Goal: Transaction & Acquisition: Purchase product/service

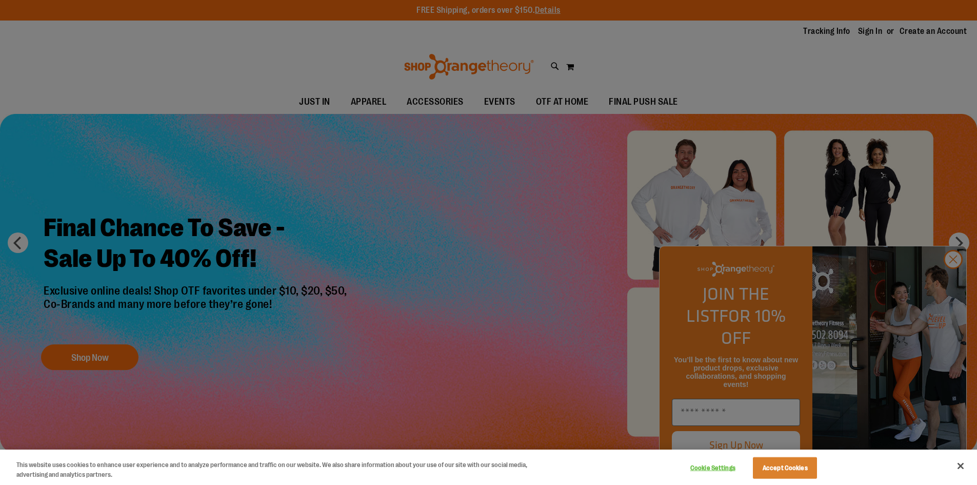
type input "**********"
click at [797, 466] on button "Accept Cookies" at bounding box center [785, 468] width 64 height 22
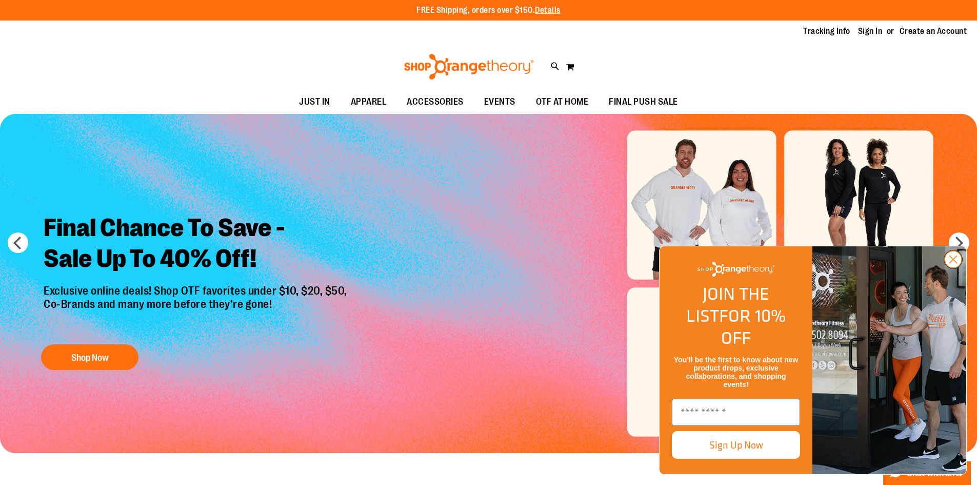
click at [950, 268] on circle "Close dialog" at bounding box center [953, 259] width 17 height 17
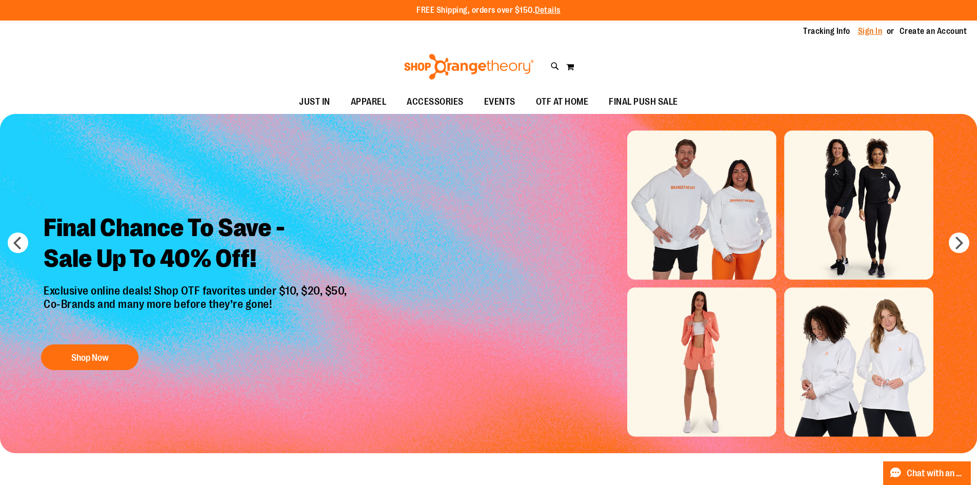
click at [860, 31] on link "Sign In" at bounding box center [870, 31] width 25 height 11
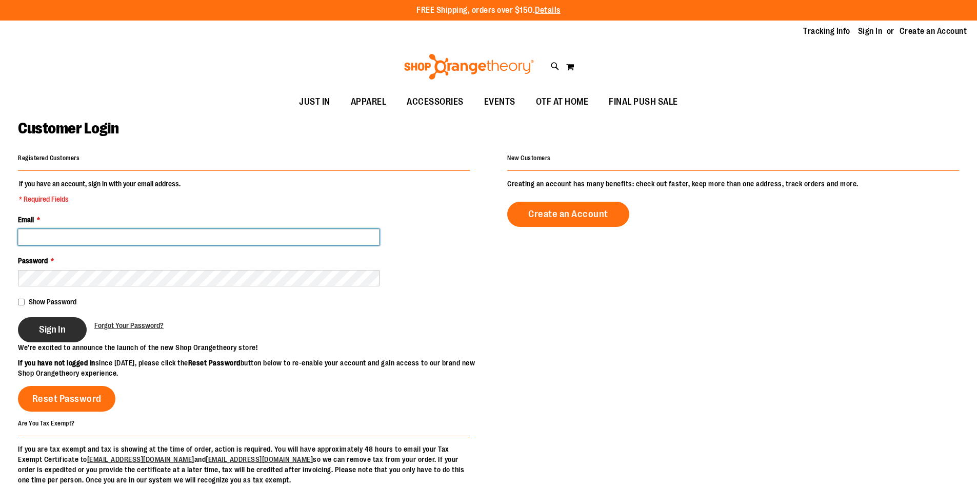
type input "**********"
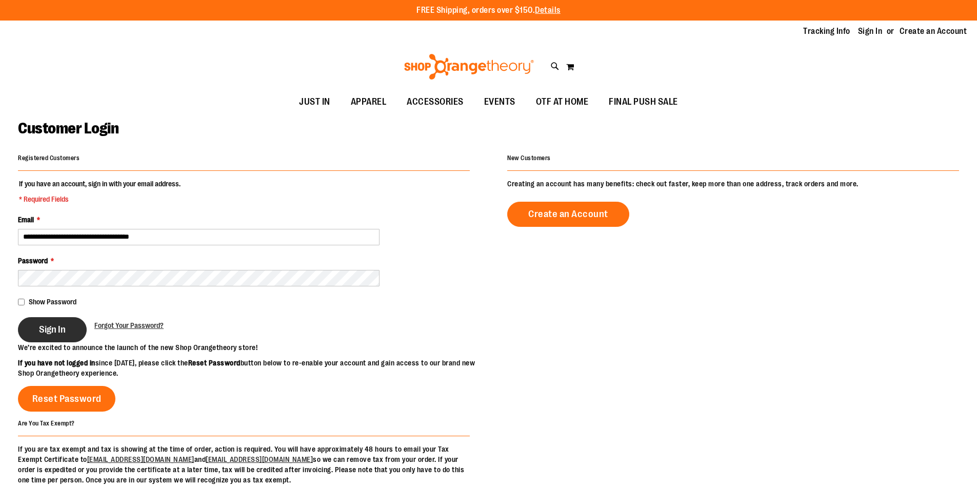
type input "**********"
click at [61, 326] on span "Sign In" at bounding box center [52, 329] width 27 height 11
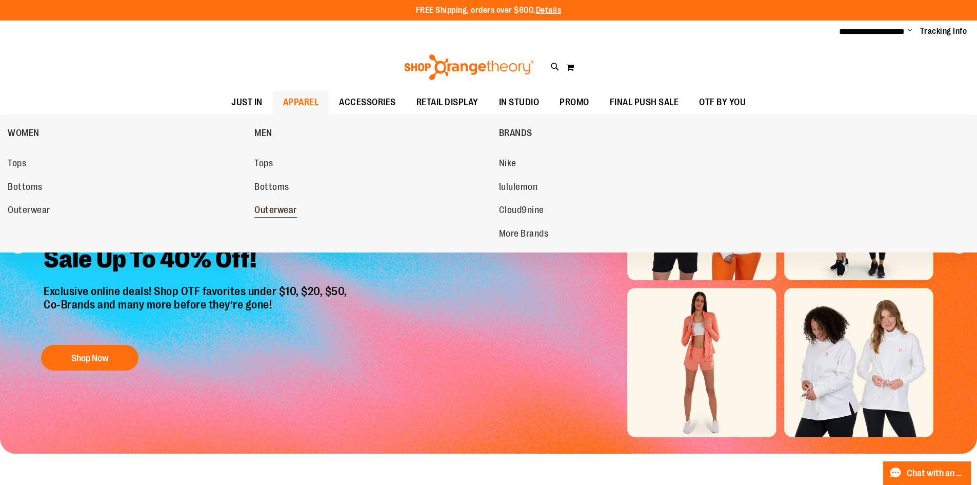
type input "**********"
click at [276, 211] on span "Outerwear" at bounding box center [275, 211] width 43 height 13
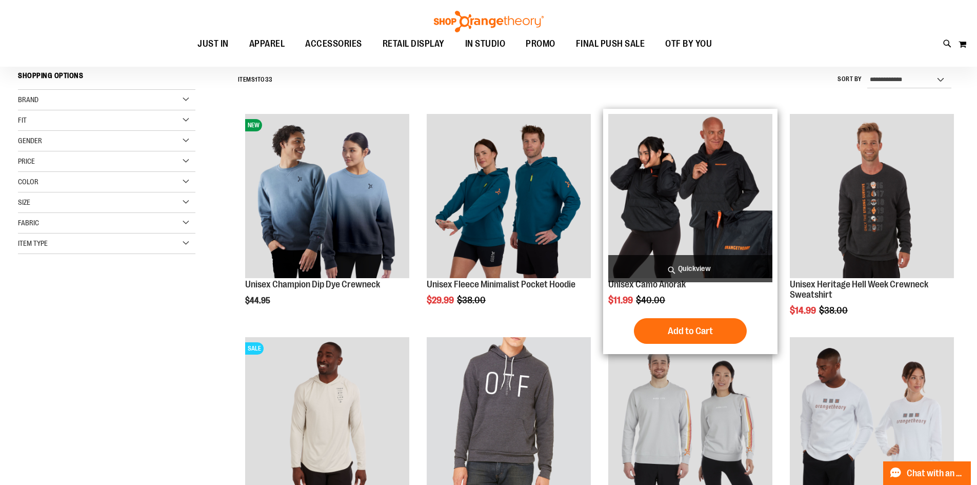
scroll to position [153, 0]
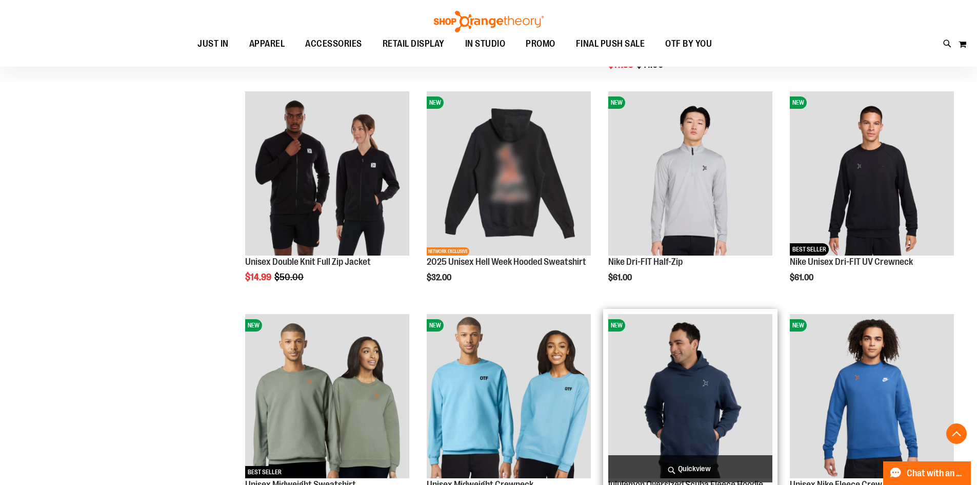
scroll to position [769, 0]
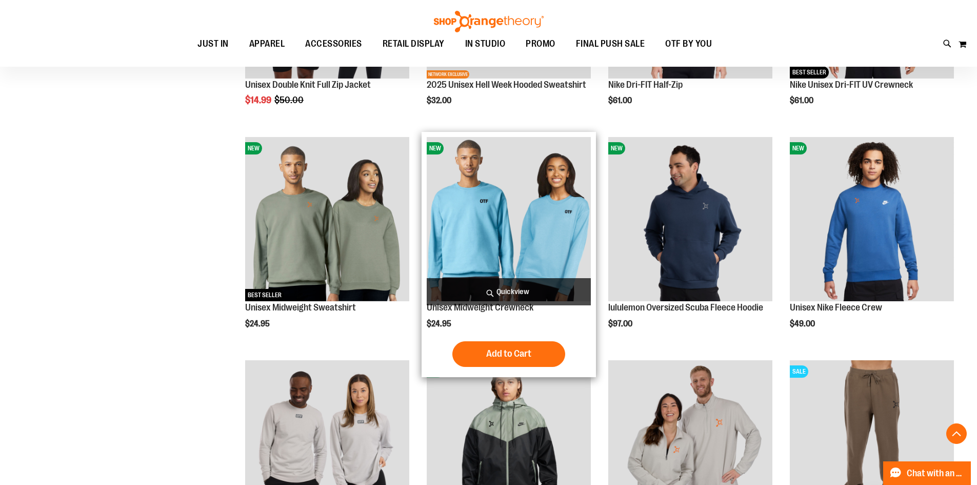
scroll to position [718, 0]
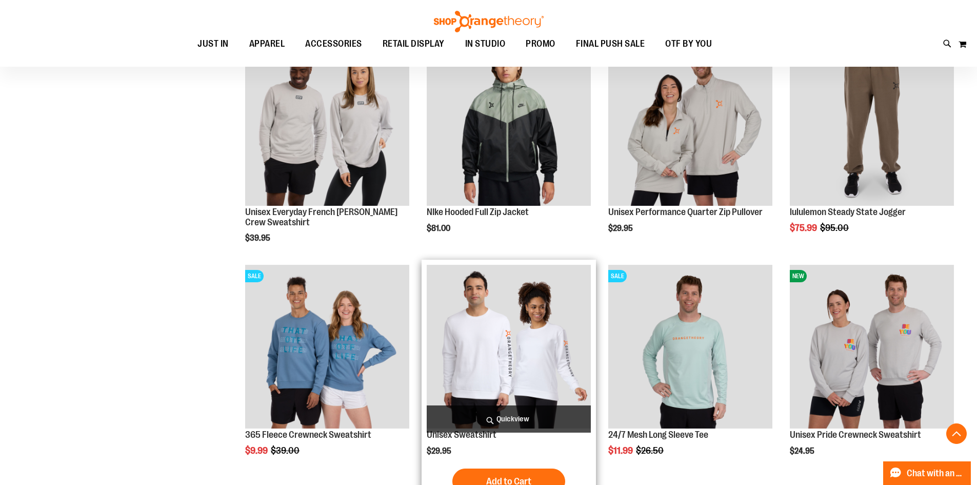
scroll to position [1179, 0]
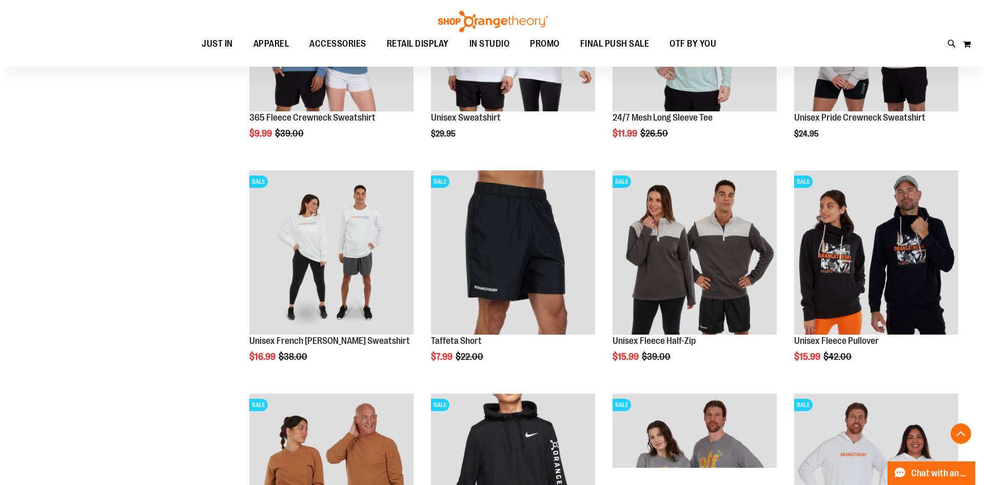
scroll to position [1385, 0]
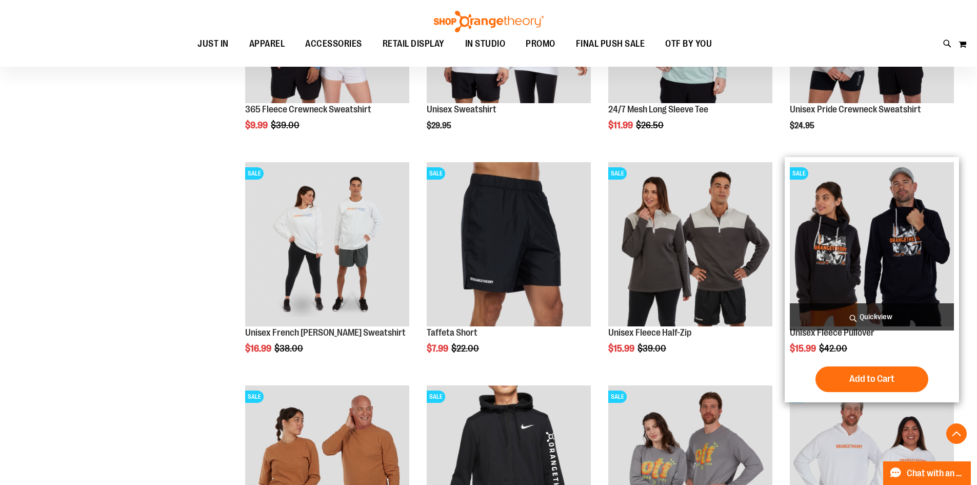
type input "**********"
click at [857, 312] on span "Quickview" at bounding box center [872, 316] width 164 height 27
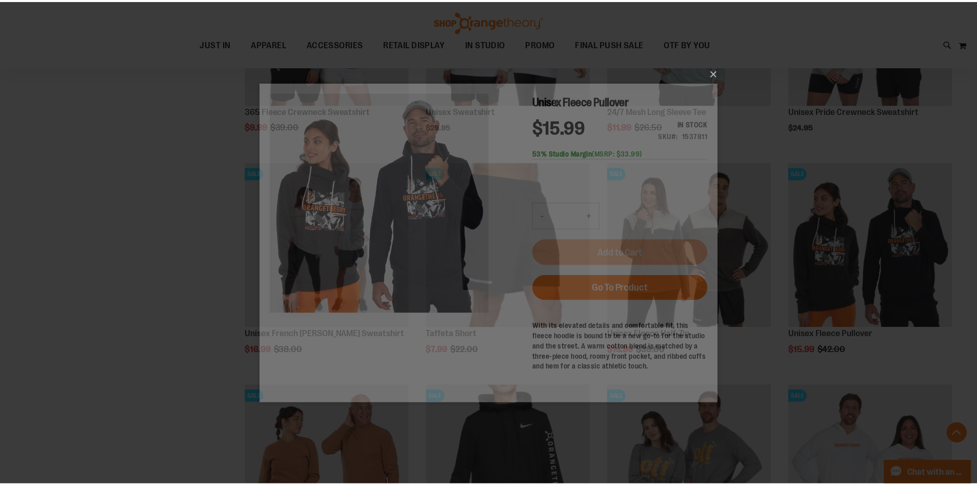
scroll to position [0, 0]
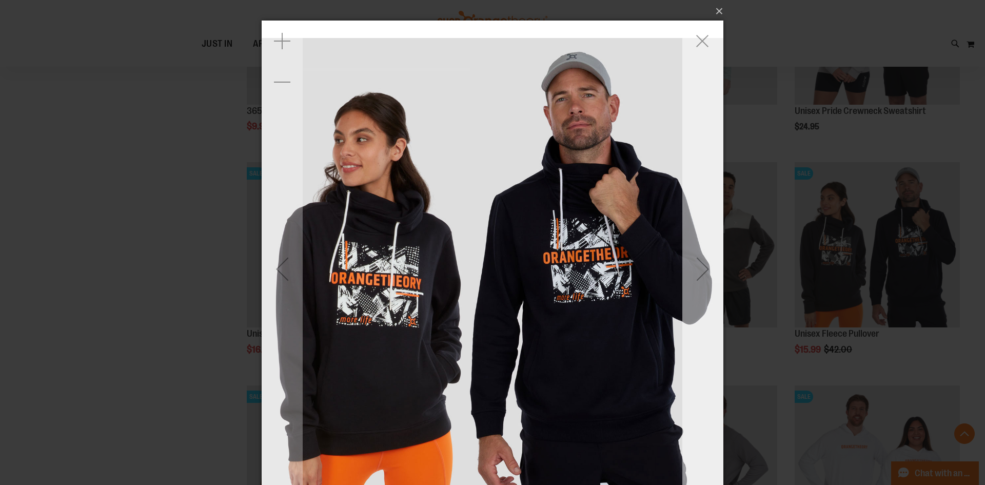
click at [700, 258] on div "Next" at bounding box center [702, 268] width 41 height 41
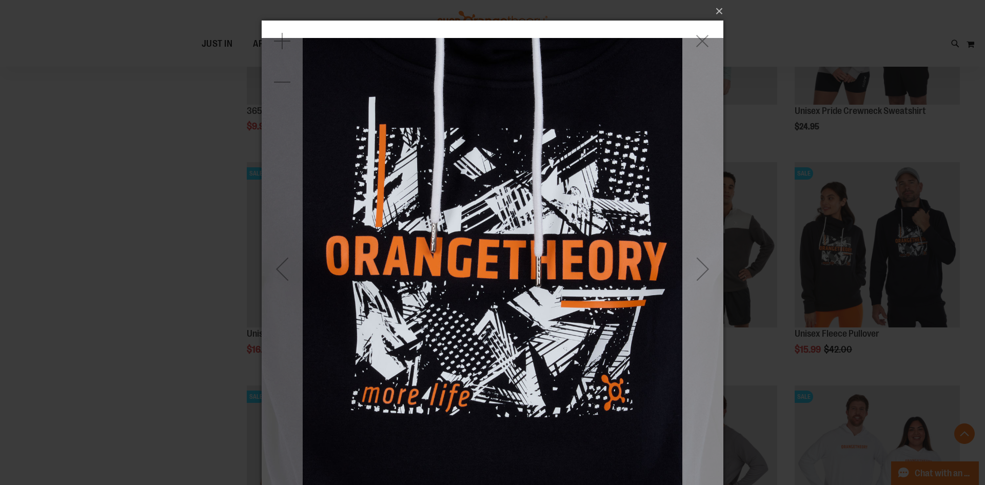
click at [700, 258] on div "Next" at bounding box center [702, 268] width 41 height 41
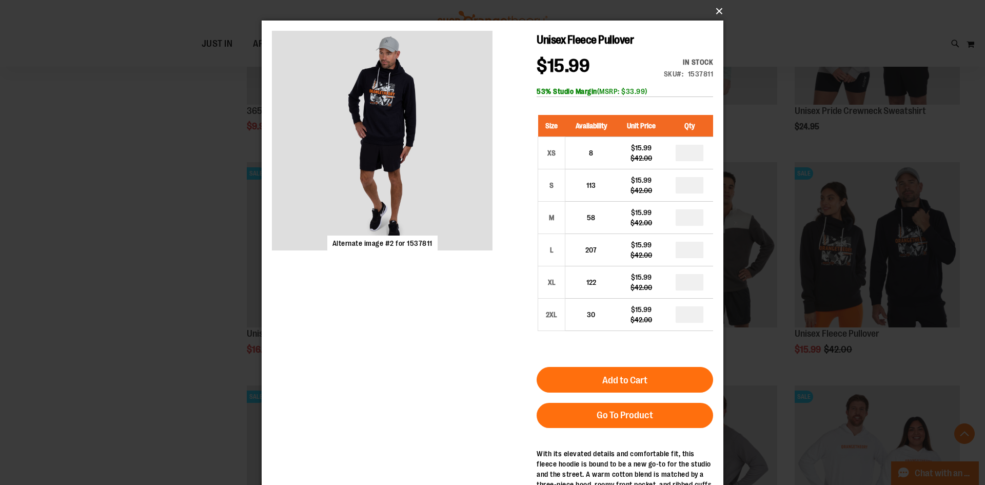
click at [715, 7] on button "×" at bounding box center [496, 11] width 462 height 23
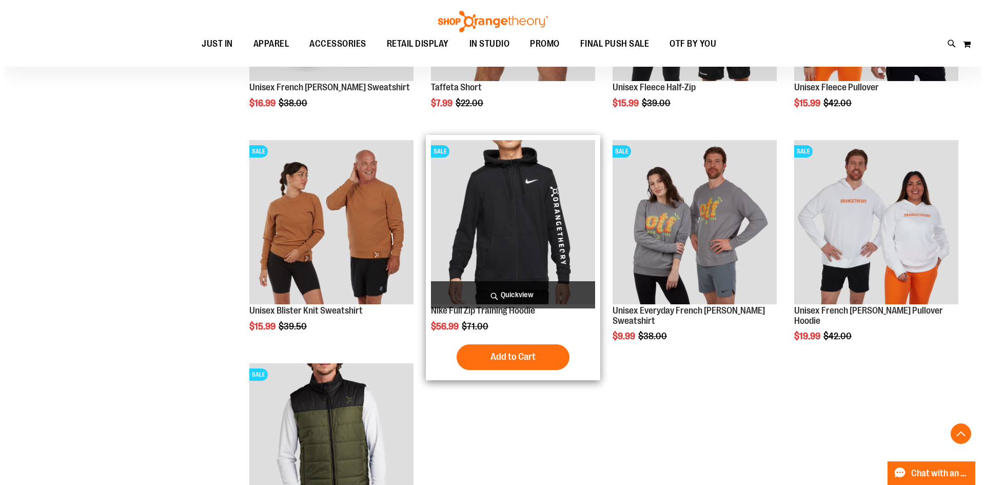
scroll to position [1635, 0]
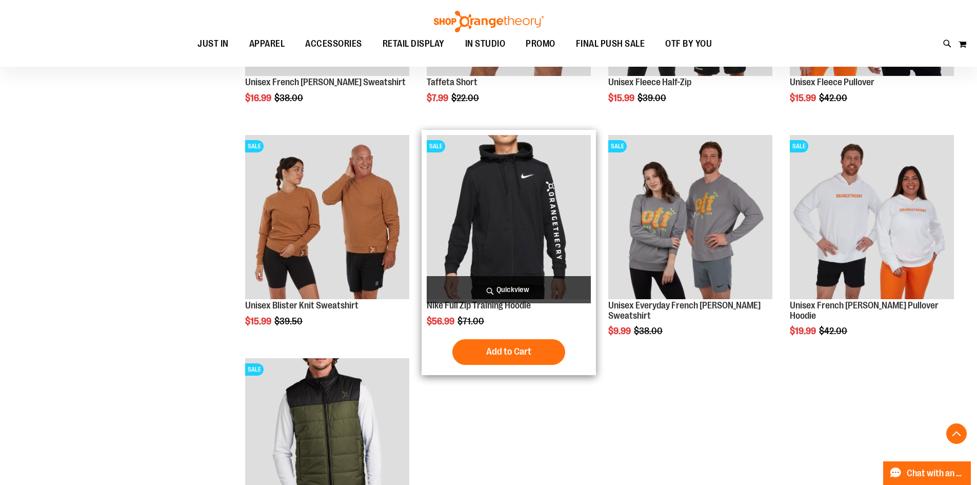
click at [513, 302] on span "Quickview" at bounding box center [509, 289] width 164 height 27
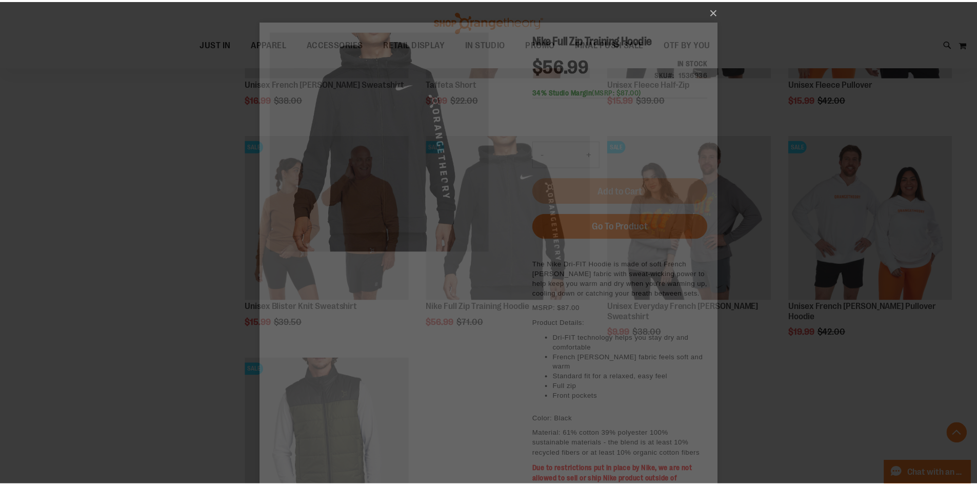
scroll to position [0, 0]
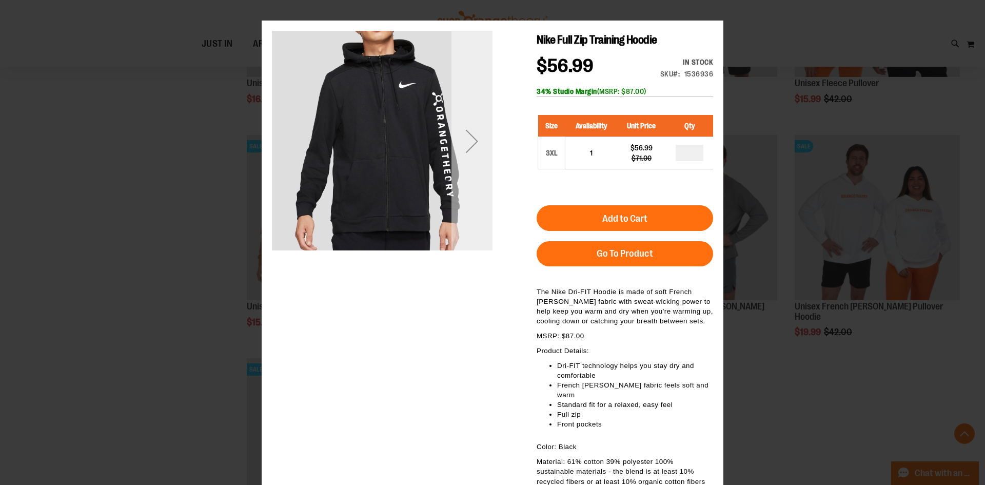
click at [471, 140] on div "Next" at bounding box center [471, 141] width 41 height 41
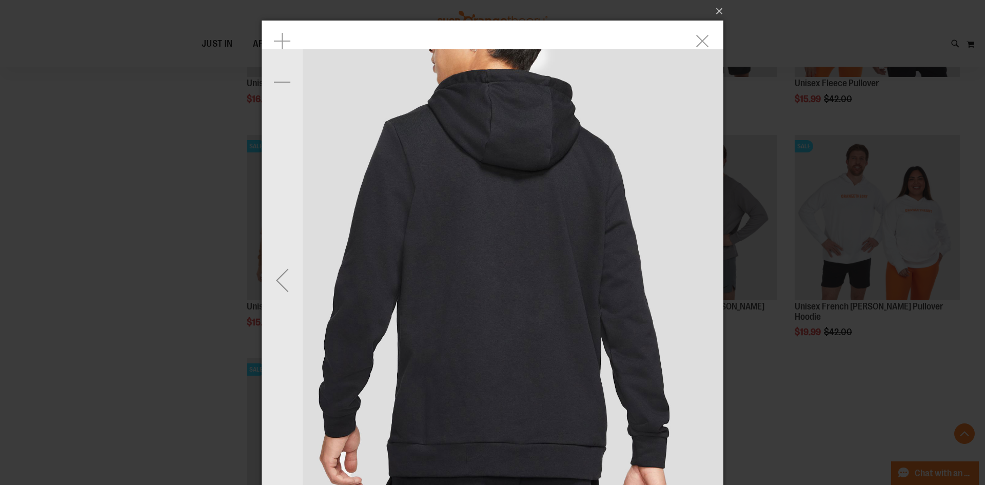
click at [292, 249] on div "Previous" at bounding box center [282, 280] width 41 height 519
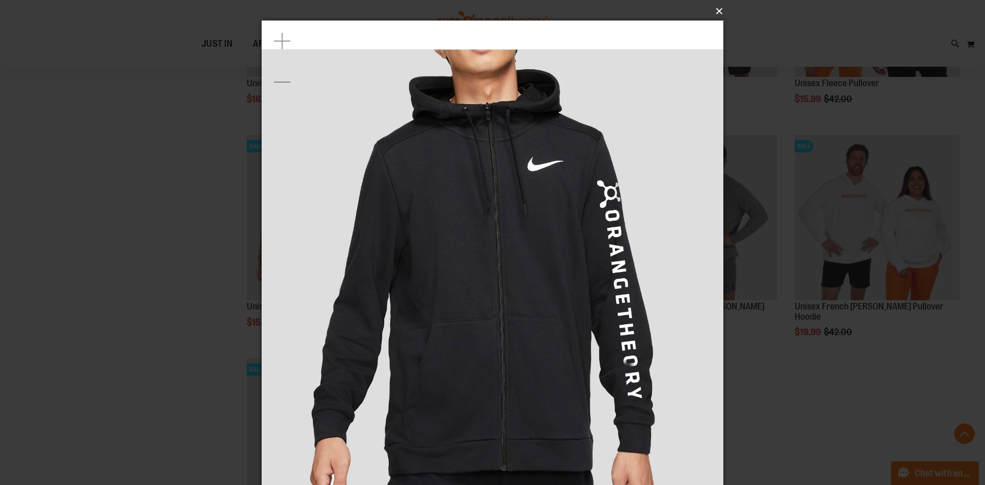
click at [711, 14] on button "×" at bounding box center [496, 11] width 462 height 23
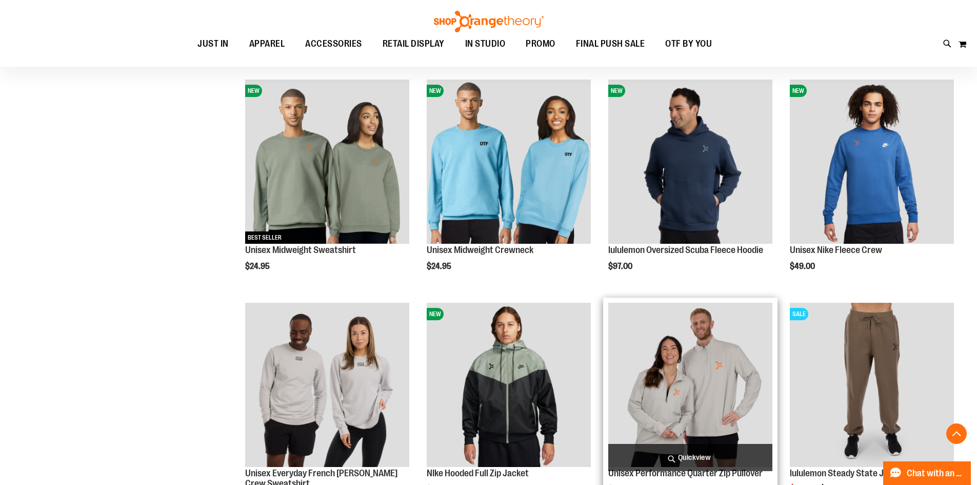
scroll to position [917, 0]
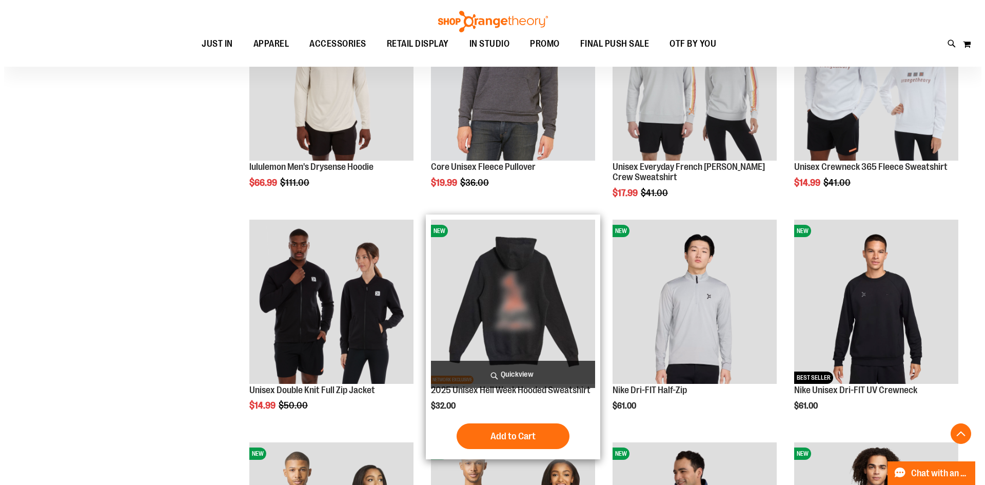
scroll to position [564, 0]
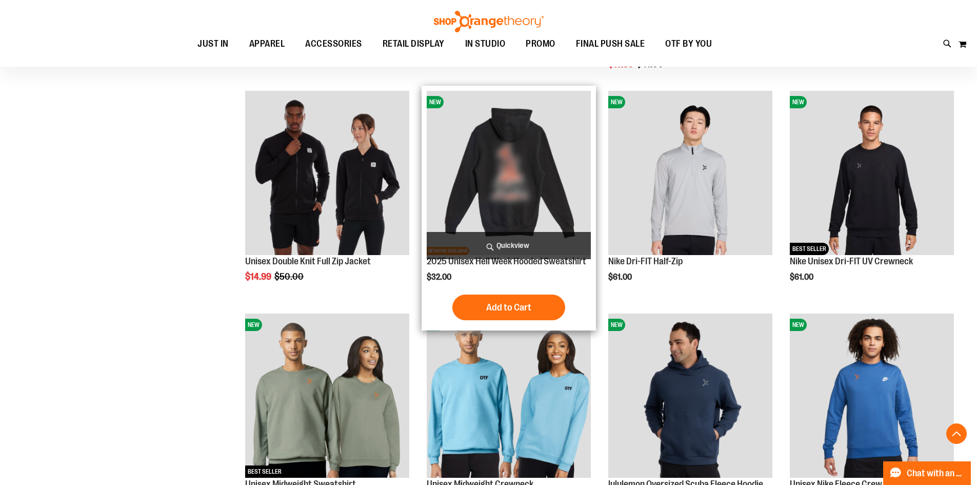
click at [525, 242] on span "Quickview" at bounding box center [509, 245] width 164 height 27
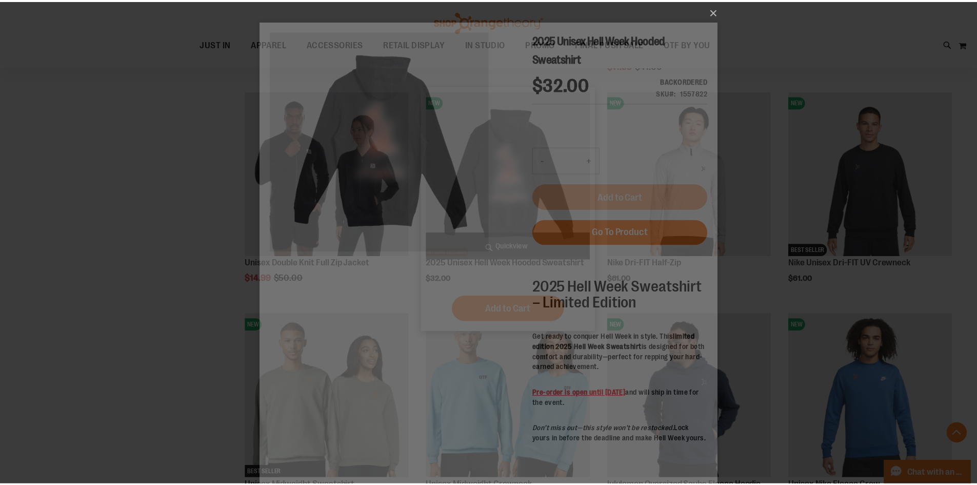
scroll to position [0, 0]
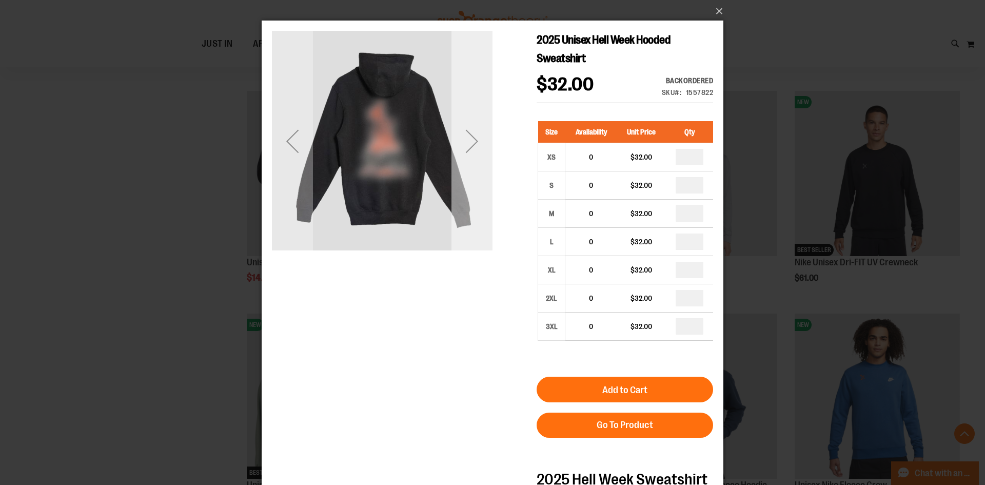
click at [462, 155] on div "Next" at bounding box center [471, 141] width 41 height 41
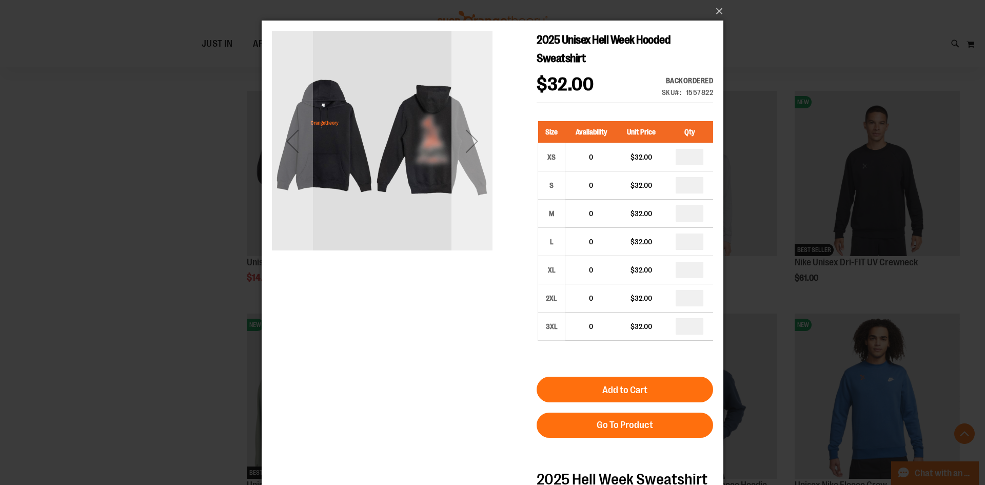
click at [461, 154] on div "Next" at bounding box center [471, 141] width 41 height 41
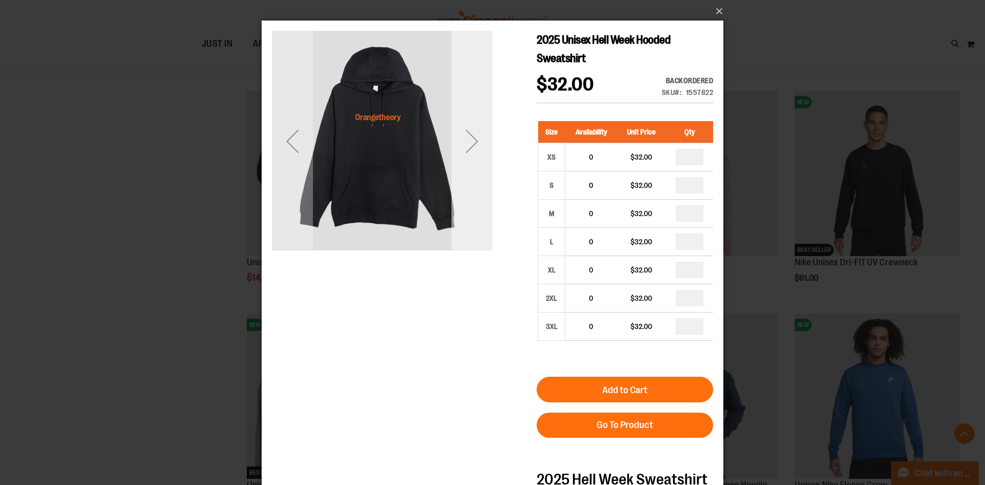
click at [464, 131] on div "Next" at bounding box center [471, 141] width 41 height 41
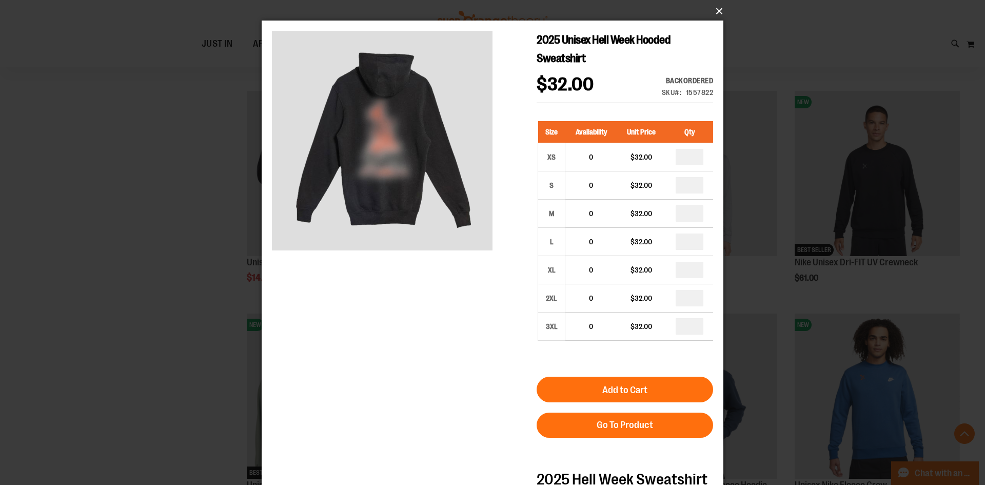
click at [721, 16] on button "×" at bounding box center [496, 11] width 462 height 23
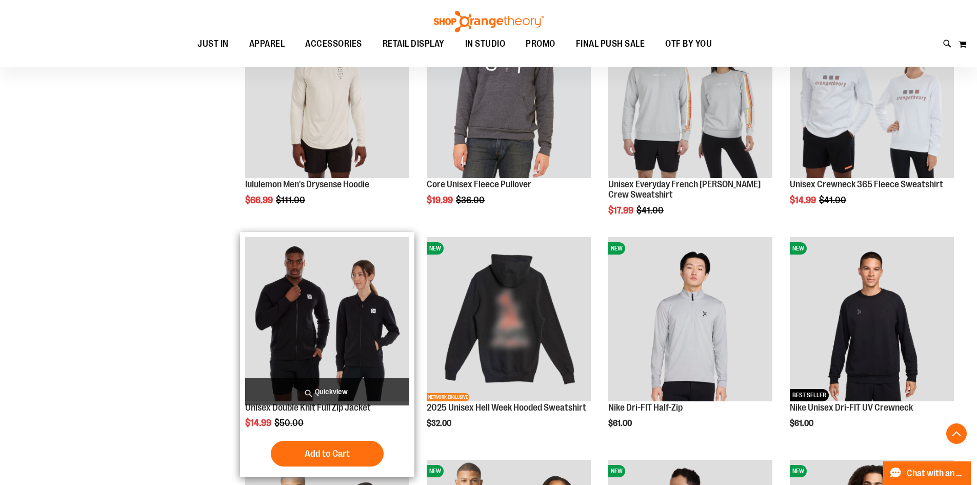
scroll to position [462, 0]
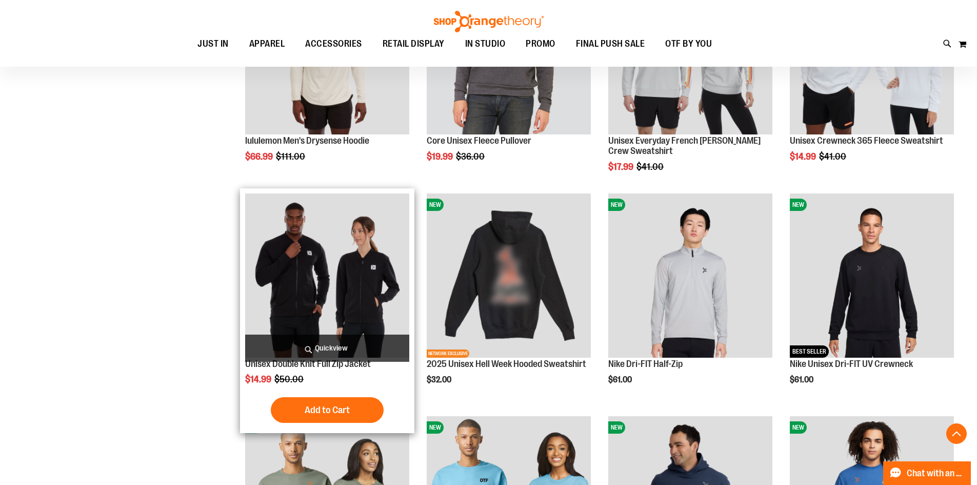
click at [330, 399] on button "Add to Cart" at bounding box center [327, 410] width 113 height 26
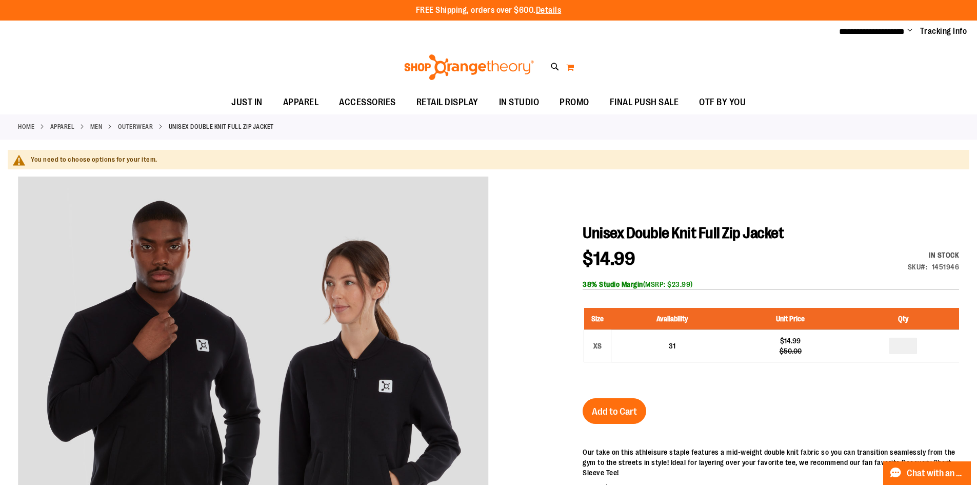
type input "**********"
click at [574, 67] on button "My Cart 0" at bounding box center [570, 67] width 9 height 16
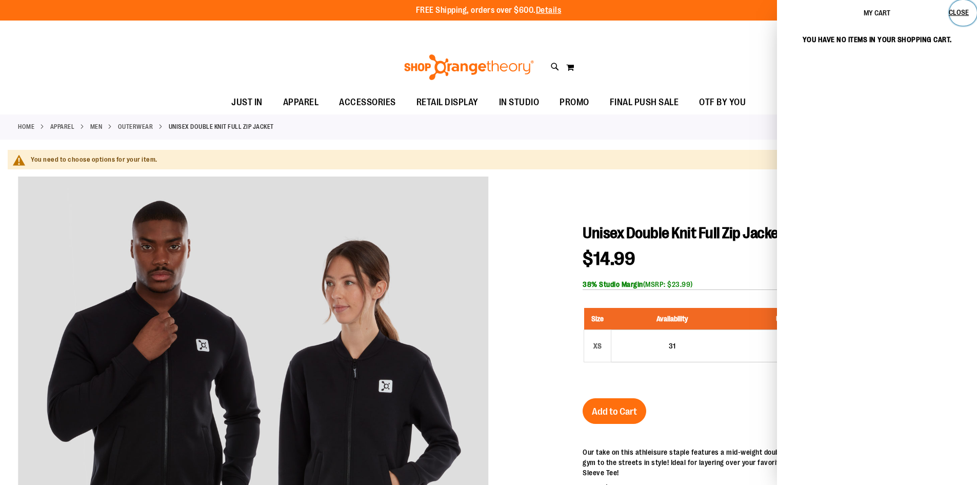
drag, startPoint x: 960, startPoint y: 11, endPoint x: 854, endPoint y: 37, distance: 108.9
click at [960, 11] on span "Close" at bounding box center [959, 12] width 20 height 8
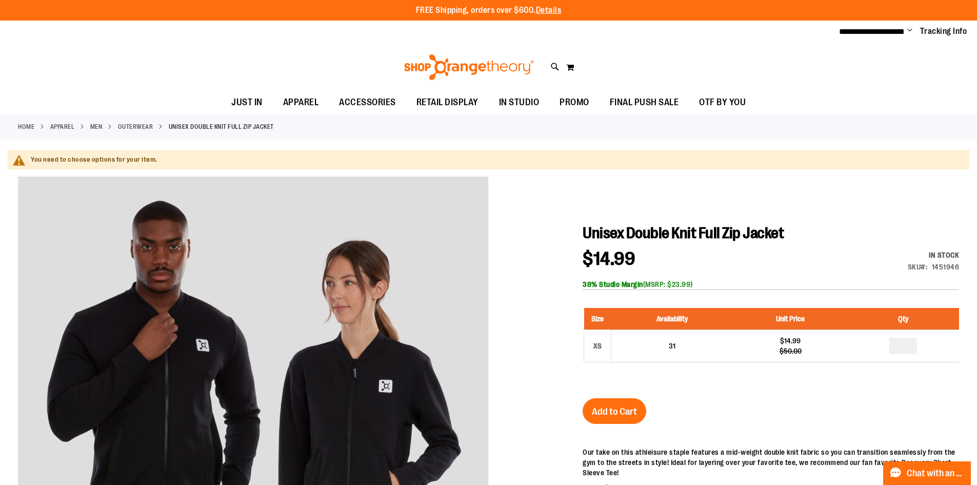
click at [490, 65] on img at bounding box center [469, 67] width 133 height 26
